Goal: Transaction & Acquisition: Purchase product/service

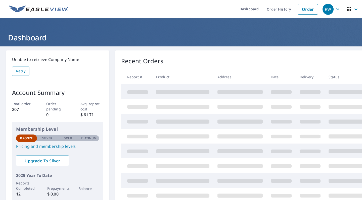
click at [264, 76] on th "Address" at bounding box center [239, 77] width 53 height 15
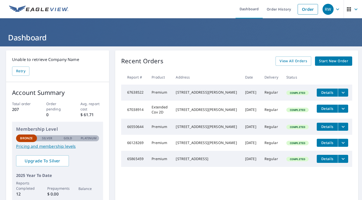
click at [322, 60] on span "Start New Order" at bounding box center [333, 61] width 29 height 6
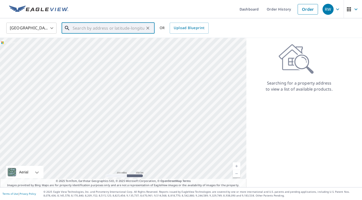
click at [79, 28] on input "text" at bounding box center [109, 28] width 72 height 14
type input "9"
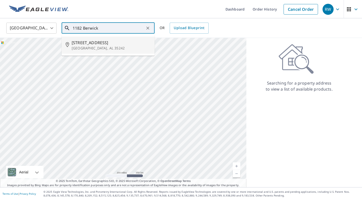
click at [90, 43] on span "[STREET_ADDRESS]" at bounding box center [111, 43] width 79 height 6
type input "[STREET_ADDRESS]"
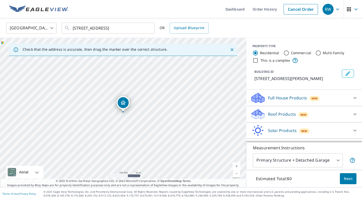
click at [345, 113] on div "Roof Products New" at bounding box center [299, 115] width 99 height 12
click at [292, 115] on p "Roof Products" at bounding box center [282, 114] width 28 height 6
click at [355, 114] on icon at bounding box center [355, 114] width 6 height 6
click at [283, 114] on p "Roof Products" at bounding box center [282, 114] width 28 height 6
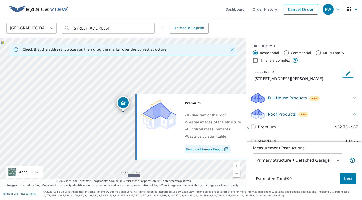
click at [253, 126] on input "Premium $32.75 - $87" at bounding box center [254, 127] width 8 height 6
checkbox input "true"
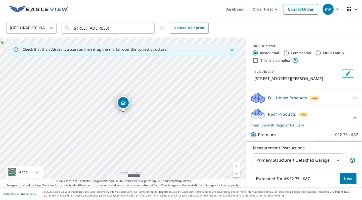
click at [347, 178] on span "Next" at bounding box center [348, 179] width 9 height 6
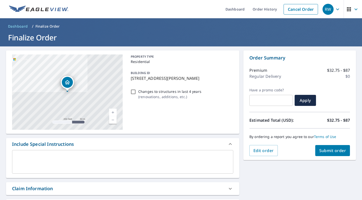
click at [328, 150] on span "Submit order" at bounding box center [332, 151] width 27 height 6
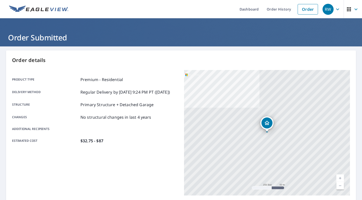
click at [337, 9] on icon "button" at bounding box center [337, 9] width 3 height 2
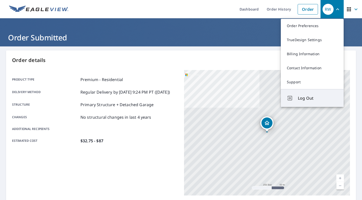
click at [307, 97] on span "Log Out" at bounding box center [318, 98] width 40 height 6
